Goal: Complete application form: Complete application form

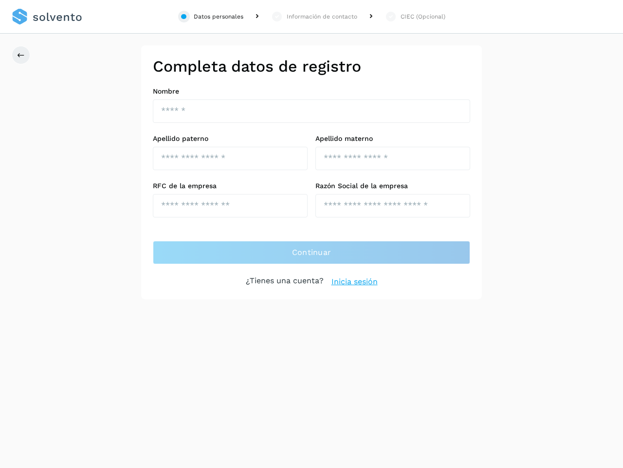
click at [211, 17] on div "Datos personales" at bounding box center [219, 16] width 50 height 9
click at [314, 17] on div "Información de contacto" at bounding box center [322, 16] width 71 height 9
click at [415, 17] on div "CIEC (Opcional)" at bounding box center [423, 16] width 45 height 9
click at [21, 55] on icon at bounding box center [21, 55] width 8 height 8
